Goal: Task Accomplishment & Management: Use online tool/utility

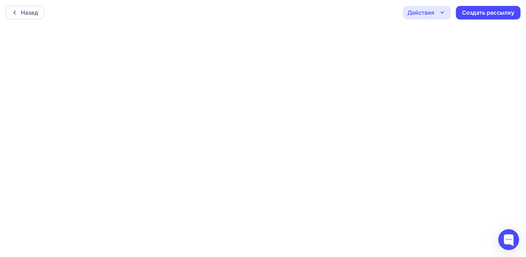
click at [391, 8] on div "Назад Действия Отправить тестовое письмо Предпросмотр Сохранить в Мои шаблоны В…" at bounding box center [263, 12] width 526 height 25
click at [433, 11] on div "Действия" at bounding box center [420, 11] width 27 height 8
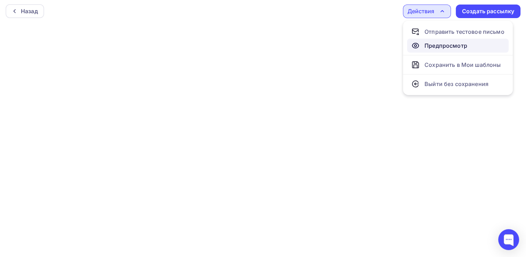
click at [428, 45] on div "Предпросмотр" at bounding box center [445, 45] width 43 height 8
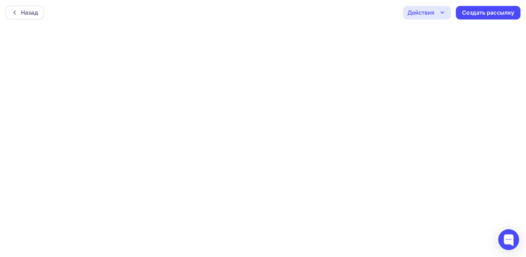
scroll to position [0, 0]
click at [433, 15] on div "Действия" at bounding box center [420, 12] width 27 height 8
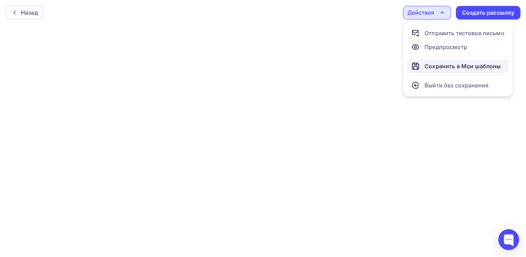
click at [441, 67] on div "Сохранить в Мои шаблоны" at bounding box center [462, 66] width 76 height 8
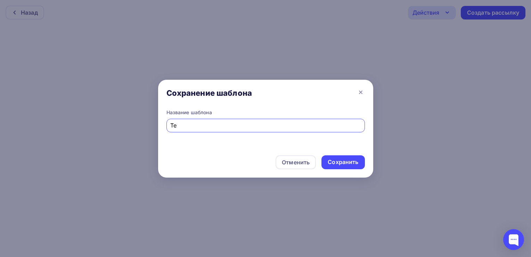
type input "Т"
type input "ВБ"
click at [331, 161] on div "Сохранить" at bounding box center [343, 162] width 31 height 8
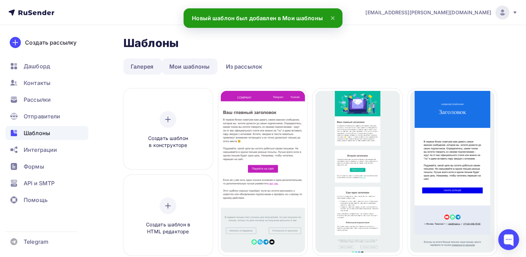
click at [184, 67] on link "Мои шаблоны" at bounding box center [189, 66] width 55 height 16
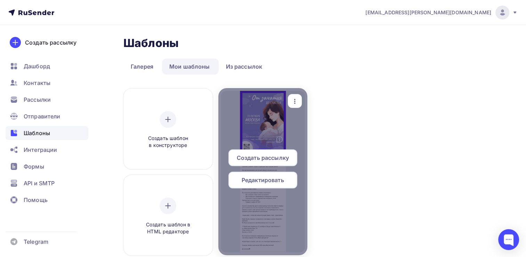
click at [257, 156] on span "Создать рассылку" at bounding box center [263, 157] width 52 height 8
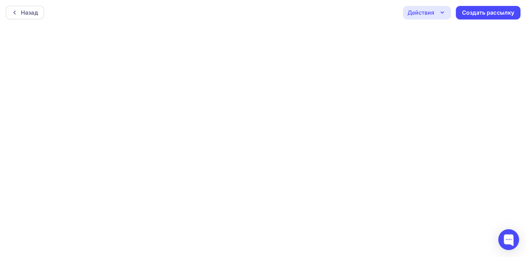
click at [425, 12] on div "Действия" at bounding box center [420, 12] width 27 height 8
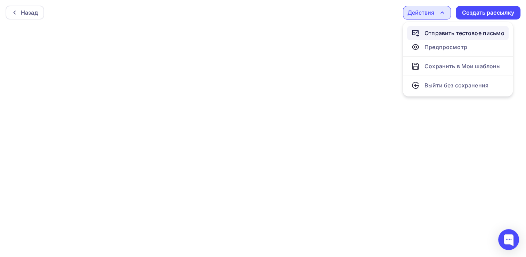
click at [440, 34] on div "Отправить тестовое письмо" at bounding box center [464, 33] width 80 height 8
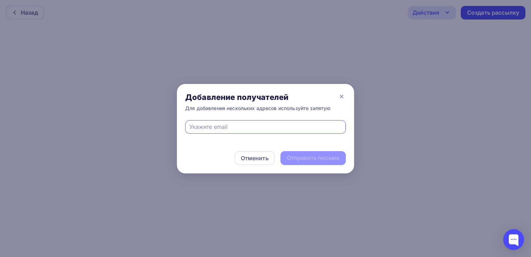
click at [236, 130] on input "text" at bounding box center [265, 126] width 153 height 8
type input "[EMAIL_ADDRESS][DOMAIN_NAME]"
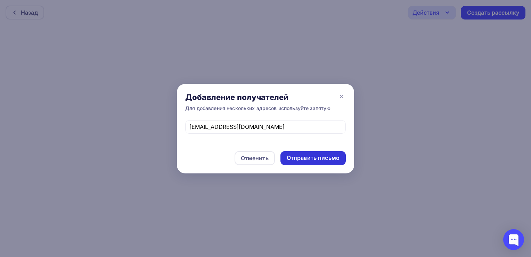
click at [307, 160] on div "Отправить письмо" at bounding box center [313, 158] width 53 height 8
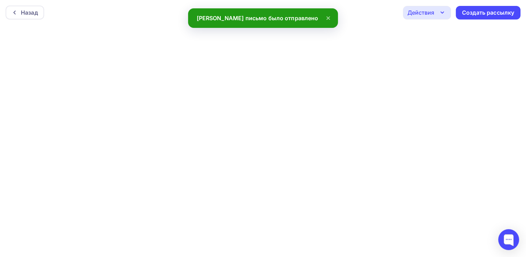
click at [432, 13] on div "Действия" at bounding box center [420, 12] width 27 height 8
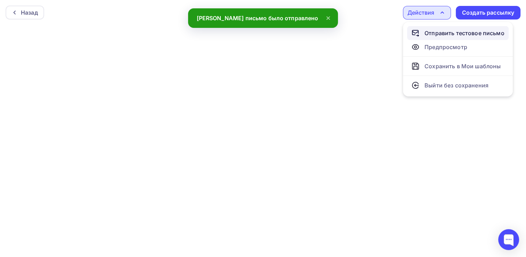
click at [439, 34] on div "Отправить тестовое письмо" at bounding box center [464, 33] width 80 height 8
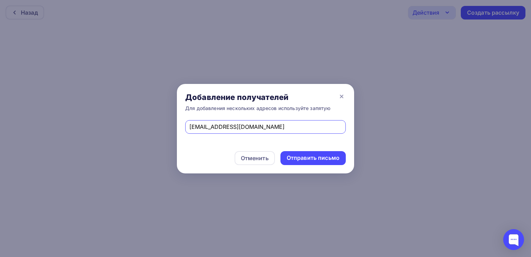
drag, startPoint x: 246, startPoint y: 126, endPoint x: 124, endPoint y: 122, distance: 121.7
click at [124, 122] on div "Добавление получателей Для добавления нескольких адресов используйте запятую [E…" at bounding box center [265, 128] width 531 height 257
paste input "info@clinica-mira"
type input "[EMAIL_ADDRESS][DOMAIN_NAME]"
click at [306, 161] on div "Отправить письмо" at bounding box center [313, 158] width 53 height 8
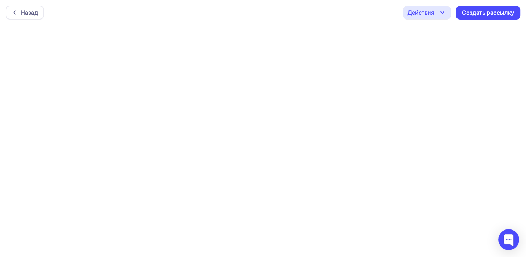
scroll to position [1, 0]
click at [293, 9] on div "Назад Действия Отправить тестовое письмо Предпросмотр Сохранить в Мои шаблоны В…" at bounding box center [263, 11] width 526 height 25
click at [314, 16] on div "Назад Действия Отправить тестовое письмо Предпросмотр Сохранить в Мои шаблоны В…" at bounding box center [263, 11] width 526 height 25
click at [284, 17] on div "Назад Действия Отправить тестовое письмо Предпросмотр Сохранить в Мои шаблоны В…" at bounding box center [263, 11] width 526 height 25
click at [300, 10] on div "Назад Действия Отправить тестовое письмо Предпросмотр Сохранить в Мои шаблоны В…" at bounding box center [263, 11] width 526 height 25
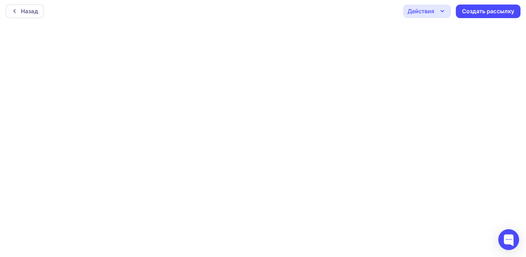
click at [333, 13] on div "Назад Действия Отправить тестовое письмо Предпросмотр Сохранить в Мои шаблоны В…" at bounding box center [263, 11] width 526 height 25
click at [32, 8] on div "Назад" at bounding box center [29, 11] width 17 height 8
